Goal: Information Seeking & Learning: Learn about a topic

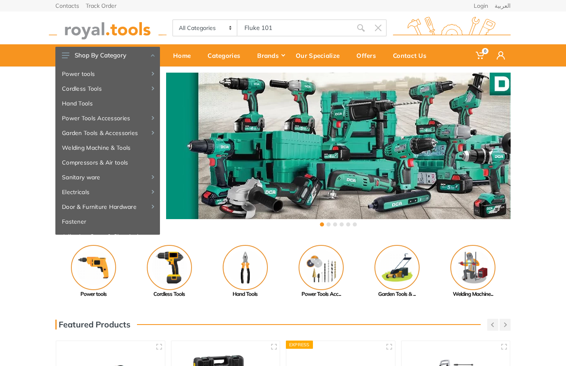
type input "Fluke 101"
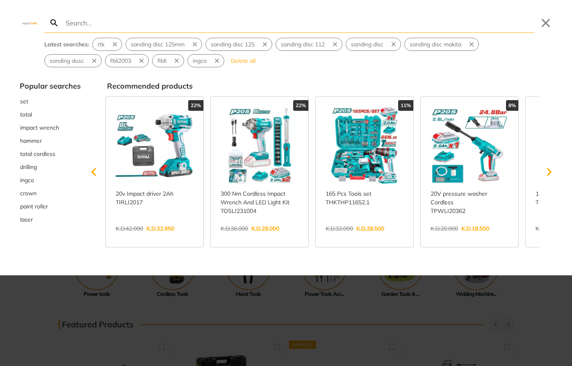
type input "Fluke 101"
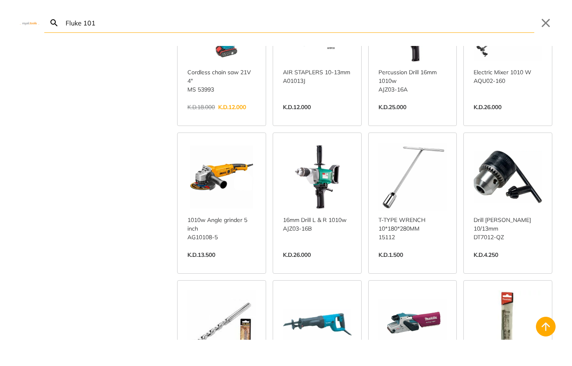
scroll to position [138, 0]
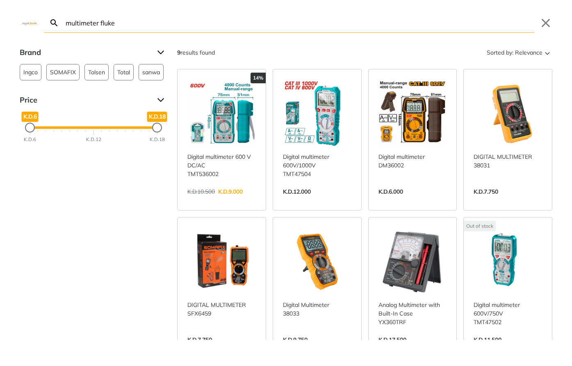
click at [158, 22] on input "multimeter fluke" at bounding box center [299, 22] width 471 height 19
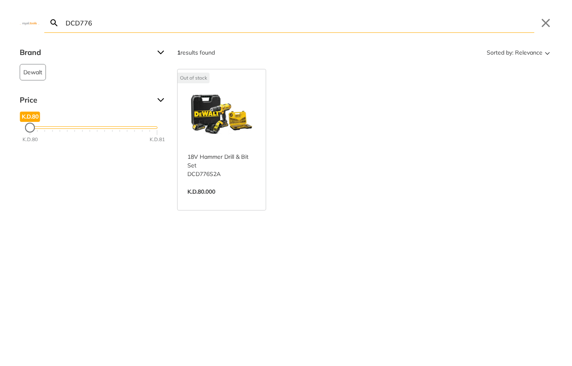
click at [118, 19] on input "DCD776" at bounding box center [299, 22] width 471 height 19
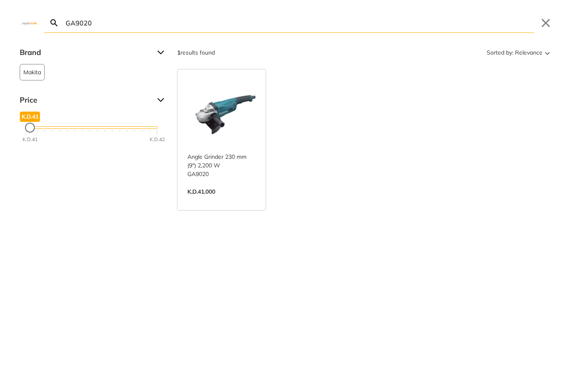
click at [149, 29] on input "GA9020" at bounding box center [299, 22] width 471 height 19
paste input "Bosch Metal 5pcs"
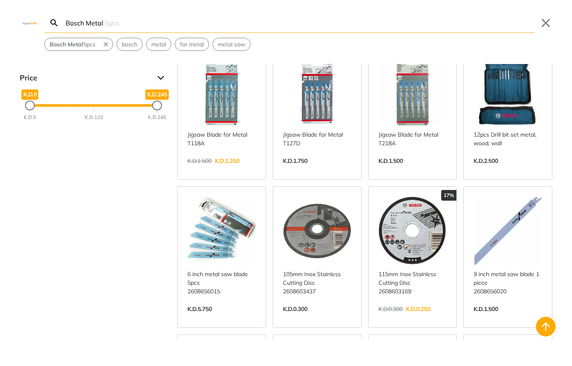
scroll to position [26, 0]
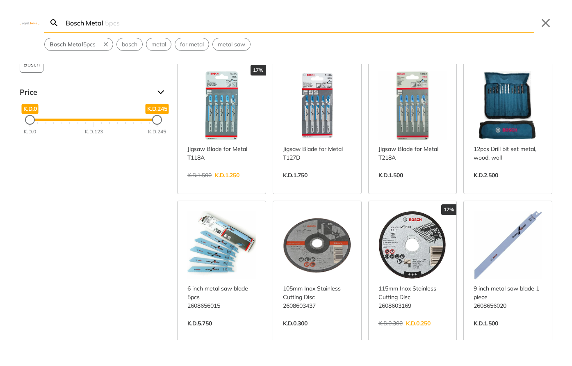
click at [154, 28] on input "Bosch Metal" at bounding box center [299, 22] width 471 height 19
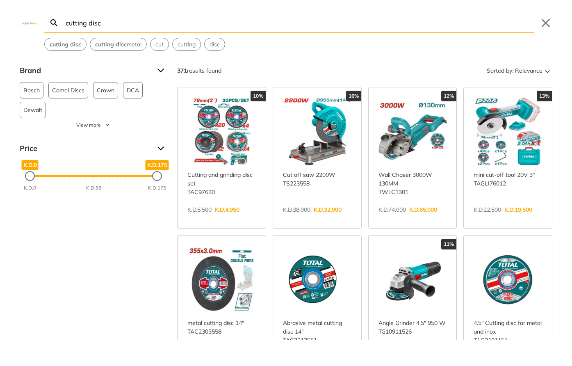
type input "cutting disc"
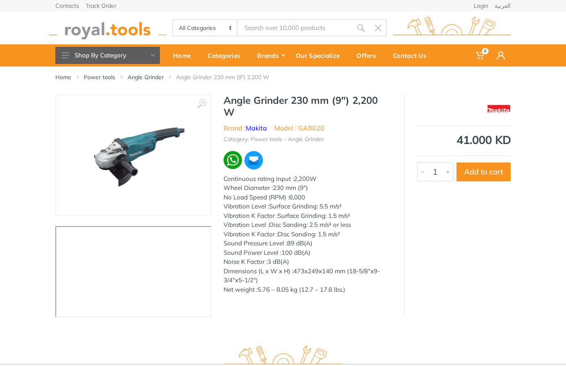
click at [108, 36] on img at bounding box center [108, 28] width 118 height 23
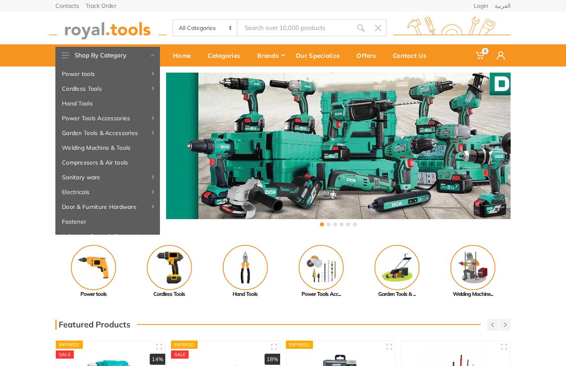
click at [545, 99] on div "‹ ›" at bounding box center [283, 150] width 566 height 168
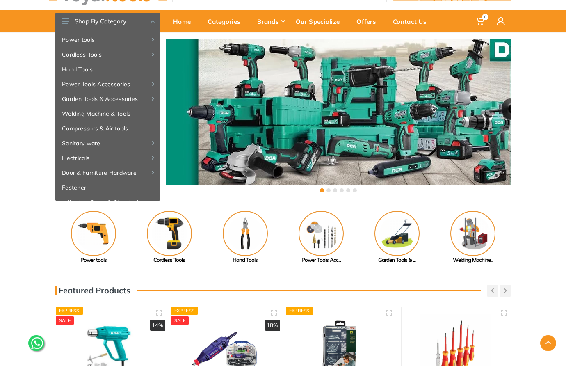
scroll to position [20, 0]
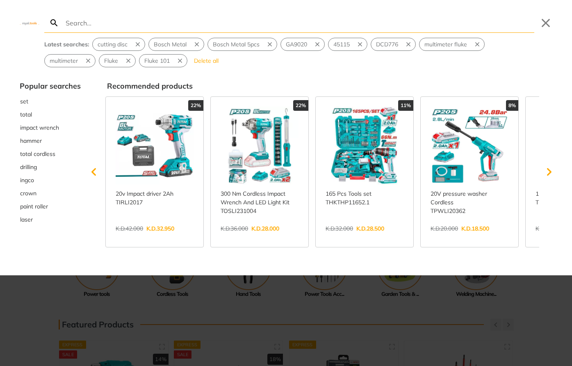
type input "Akfix 705 Universal Fast Adhesive 400 ml"
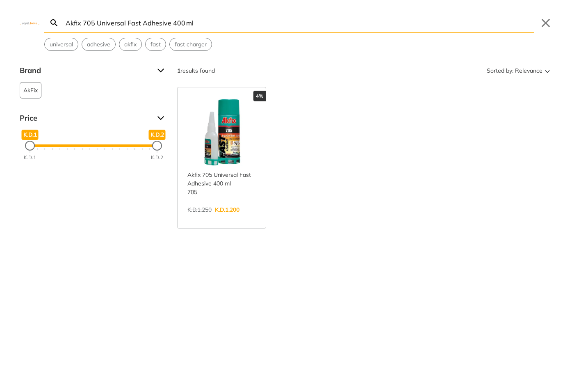
click at [228, 25] on input "Akfix 705 Universal Fast Adhesive 400 ml" at bounding box center [299, 22] width 471 height 19
paste input "45069"
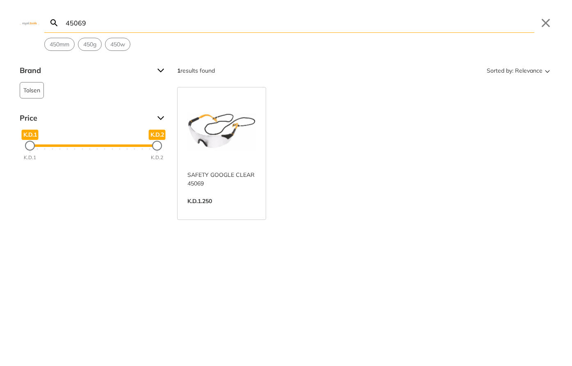
type input "45069"
click at [549, 29] on button "Close" at bounding box center [545, 22] width 13 height 13
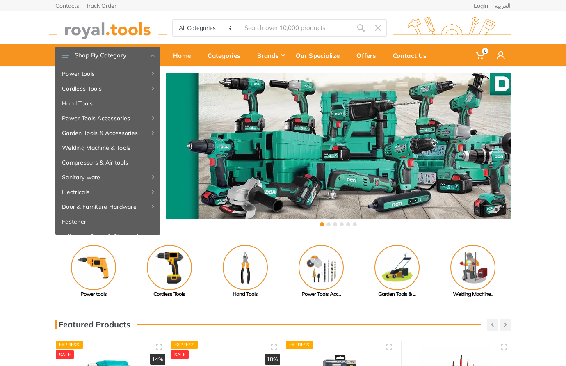
click at [542, 93] on div "‹ ›" at bounding box center [283, 150] width 566 height 168
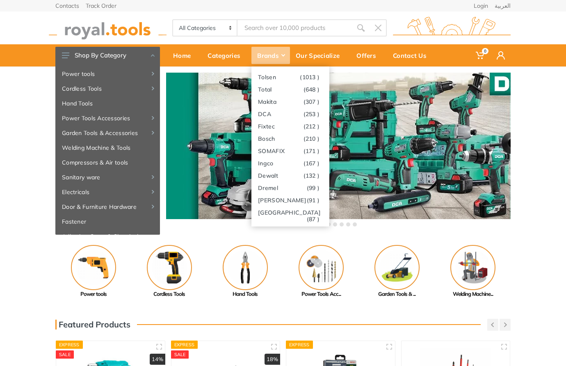
click at [280, 58] on div "Brands" at bounding box center [270, 55] width 39 height 17
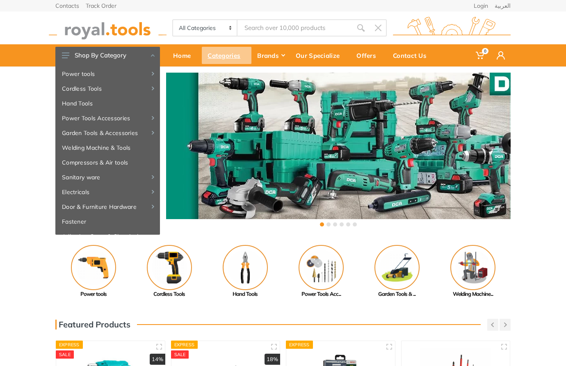
click at [217, 59] on div "Categories" at bounding box center [227, 55] width 50 height 17
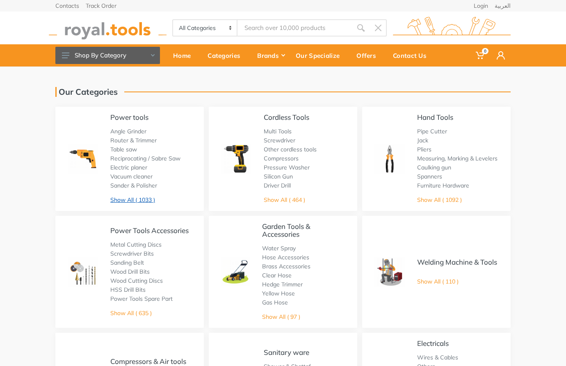
click at [133, 199] on link "Show All ( 1033 )" at bounding box center [132, 199] width 45 height 7
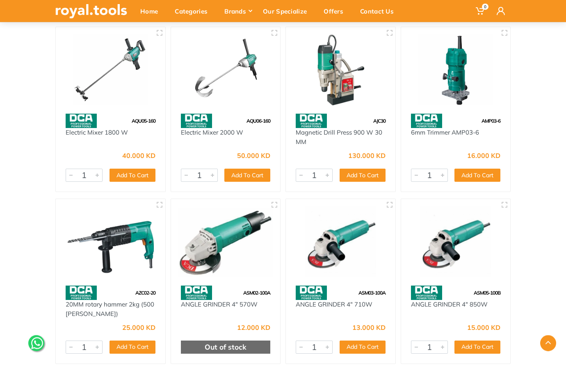
scroll to position [1748, 0]
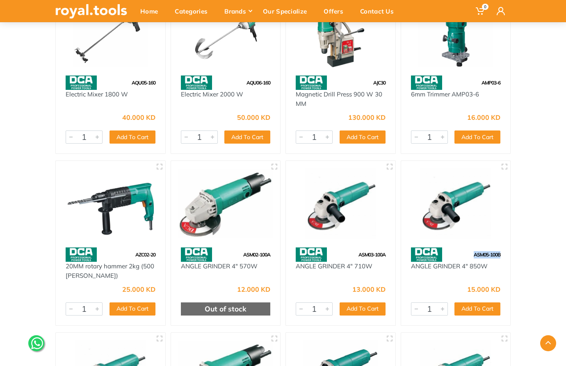
drag, startPoint x: 500, startPoint y: 256, endPoint x: 470, endPoint y: 255, distance: 30.0
click at [470, 255] on div "ASM05-100B" at bounding box center [456, 254] width 110 height 14
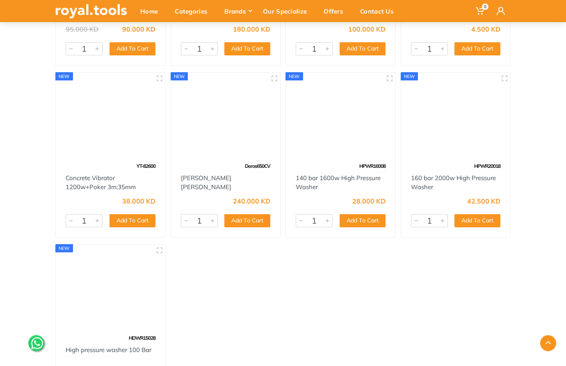
scroll to position [44298, 0]
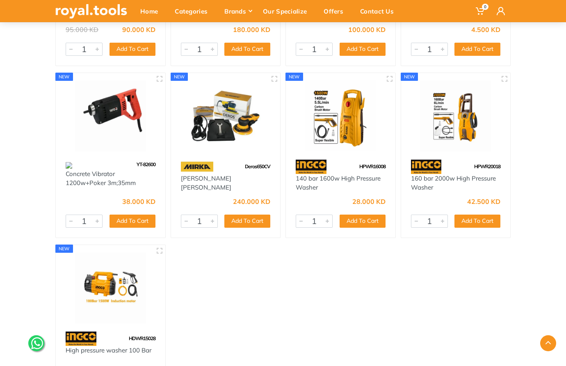
copy body "Your cart is empty Success Product added to cart successfully! Continue Shoppin…"
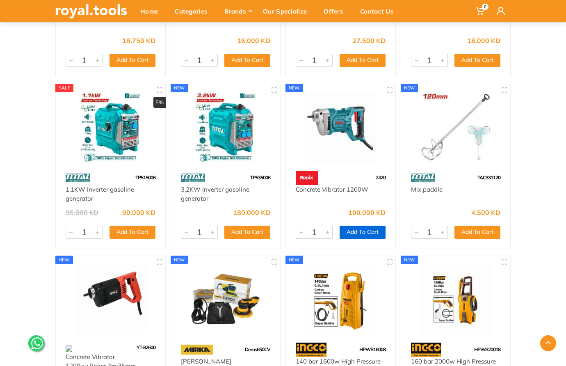
scroll to position [44055, 0]
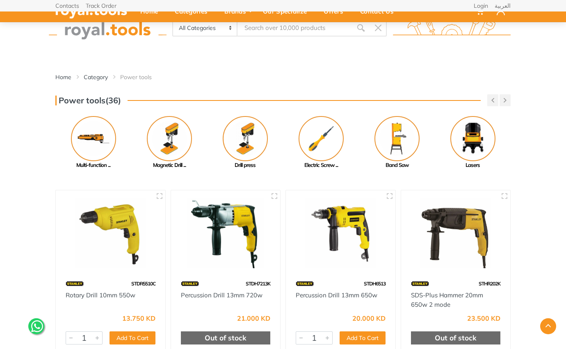
scroll to position [123, 0]
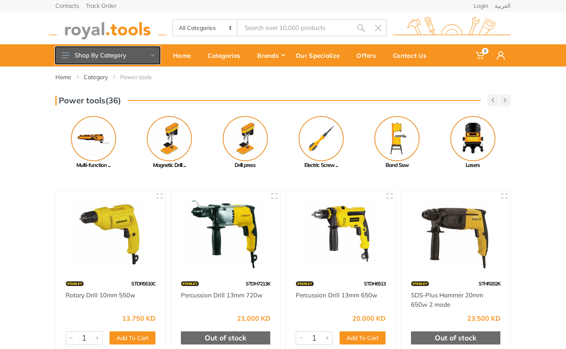
click at [139, 58] on button "Shop By Category" at bounding box center [107, 55] width 105 height 17
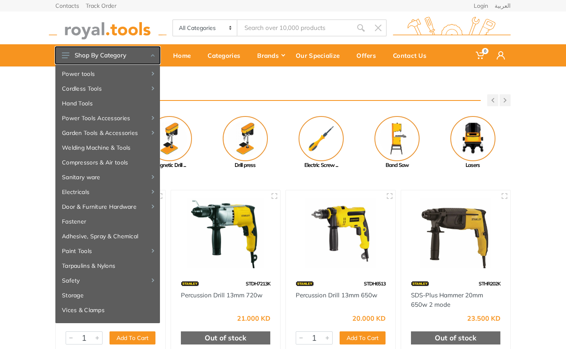
scroll to position [0, 0]
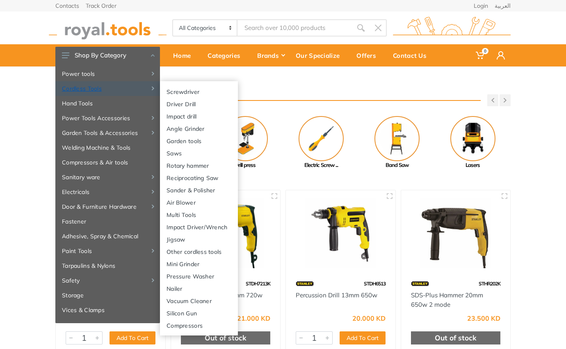
click at [111, 87] on link "Cordless Tools" at bounding box center [107, 88] width 105 height 15
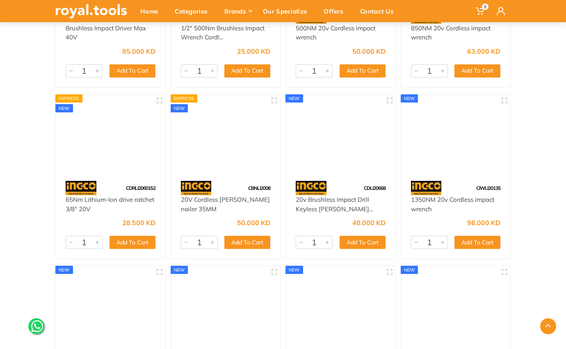
scroll to position [19651, 0]
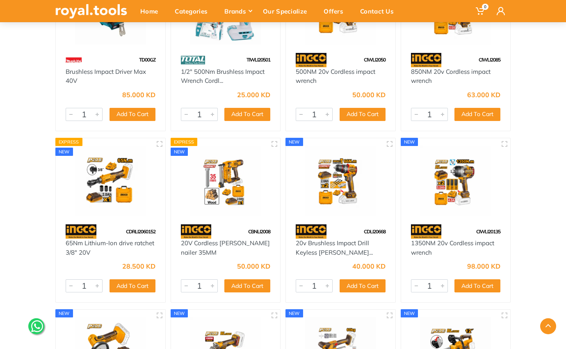
drag, startPoint x: 570, startPoint y: 154, endPoint x: 23, endPoint y: 181, distance: 548.3
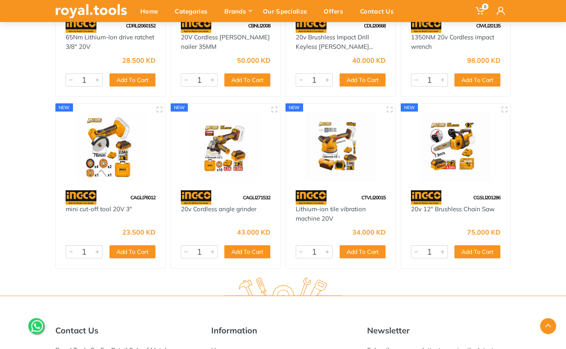
scroll to position [19788, 0]
